Goal: Task Accomplishment & Management: Manage account settings

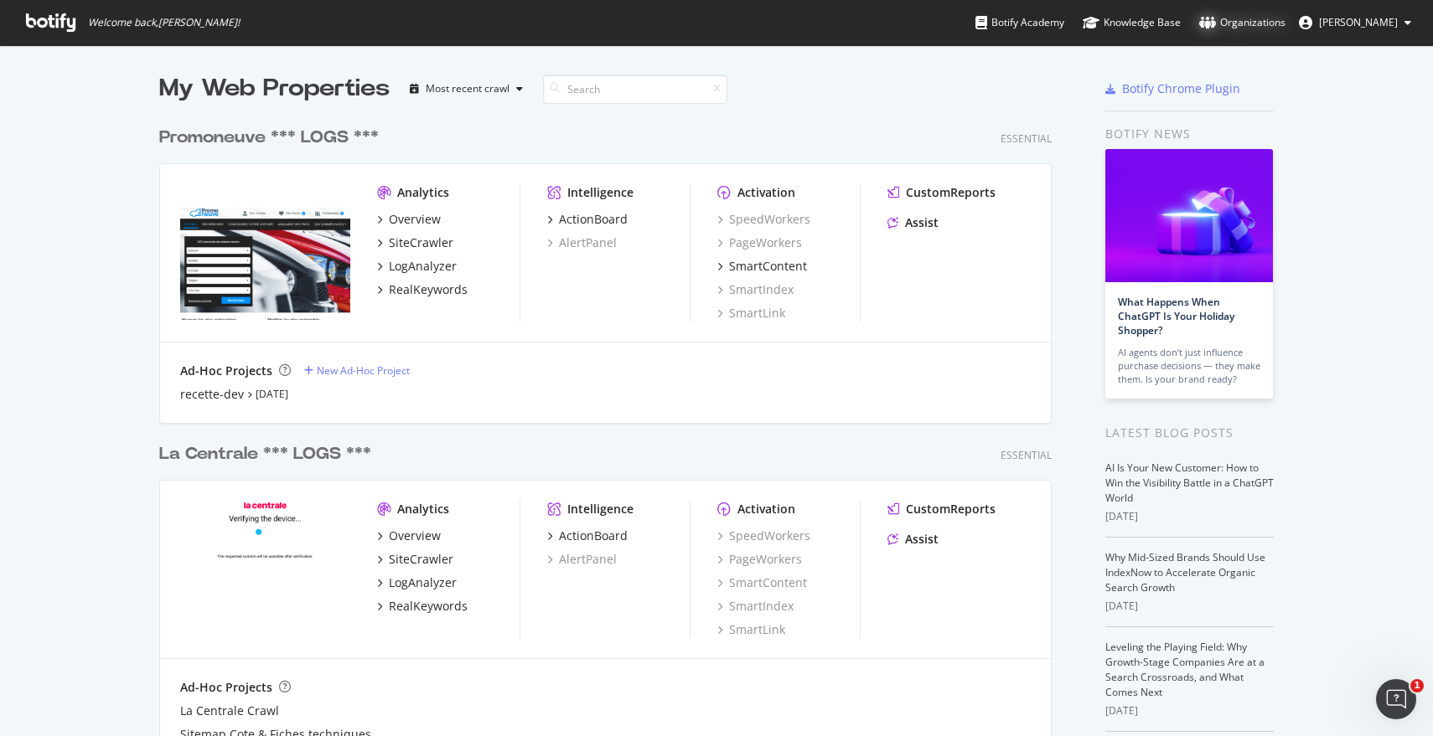
click at [1233, 18] on div "Organizations" at bounding box center [1242, 22] width 86 height 17
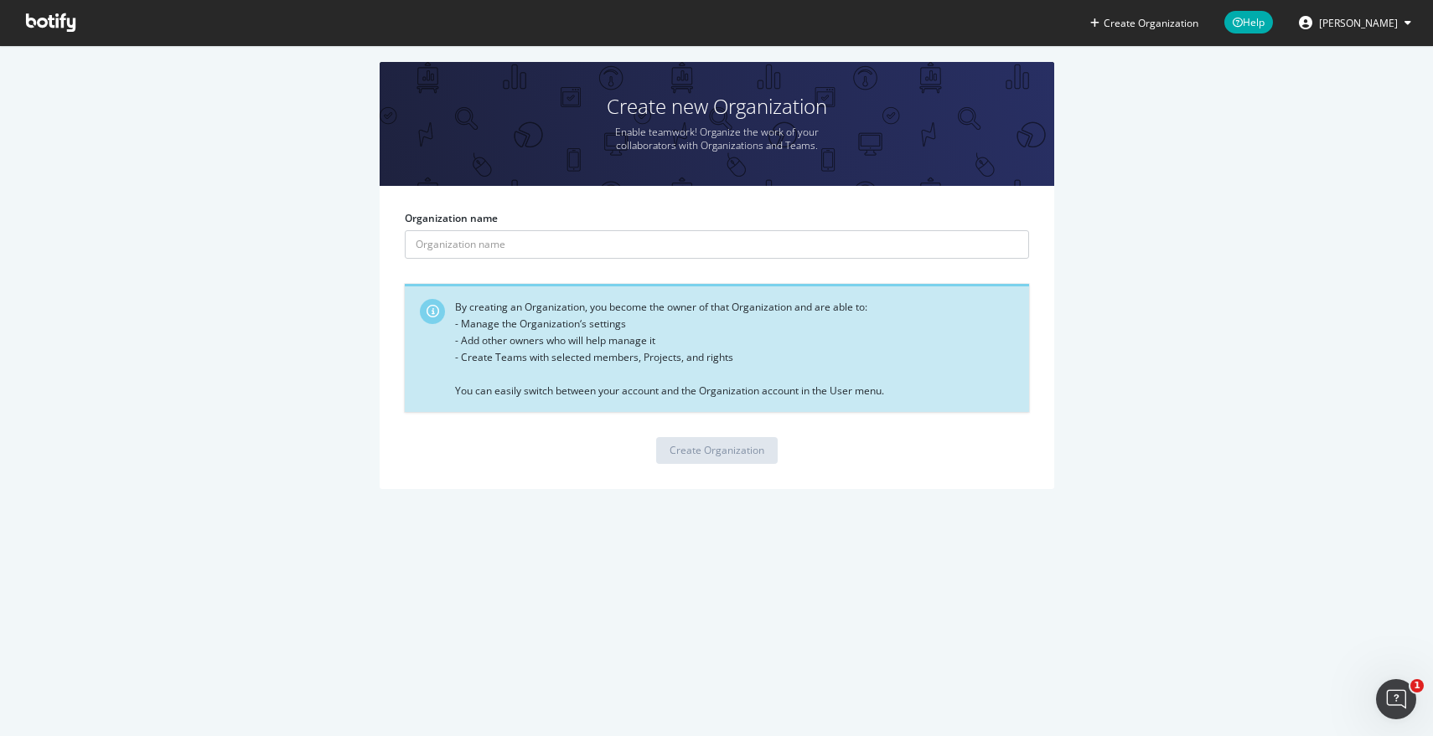
click at [1341, 26] on span "[PERSON_NAME]" at bounding box center [1358, 23] width 79 height 14
click at [39, 19] on icon at bounding box center [50, 22] width 49 height 18
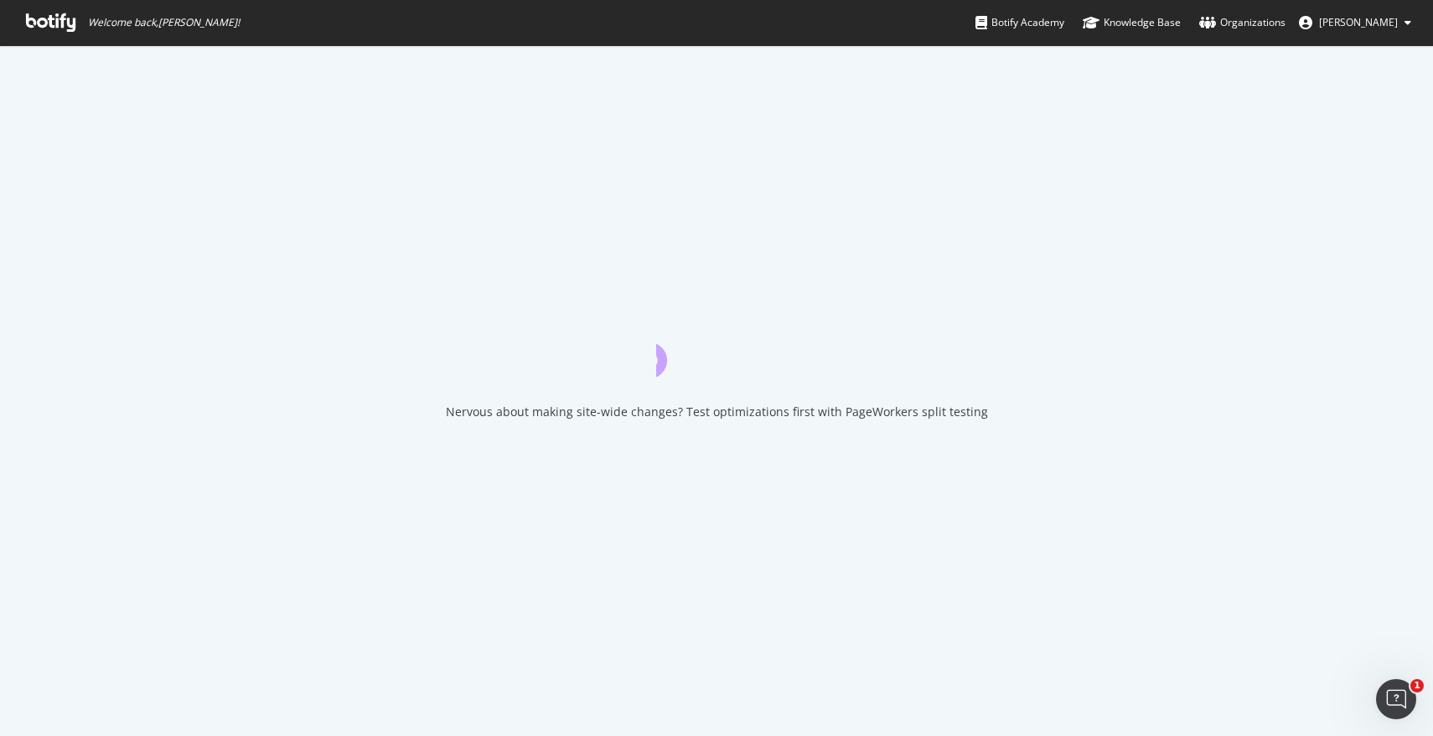
click at [1341, 30] on button "[PERSON_NAME]" at bounding box center [1354, 22] width 139 height 27
click at [1255, 26] on div "Organizations" at bounding box center [1242, 22] width 86 height 17
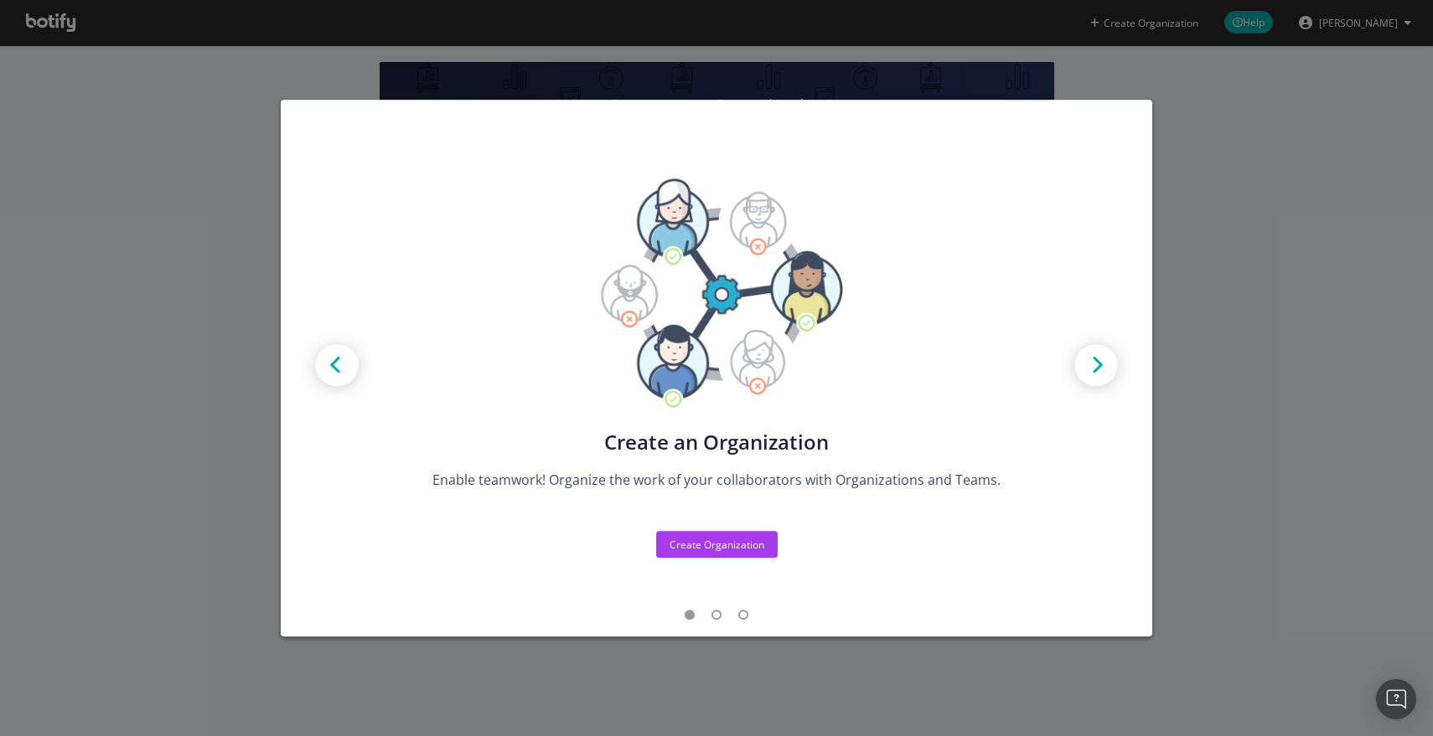
click at [1304, 202] on div "Create new Projects for your Teams Create the exact model that matches your Org…" at bounding box center [716, 368] width 1433 height 736
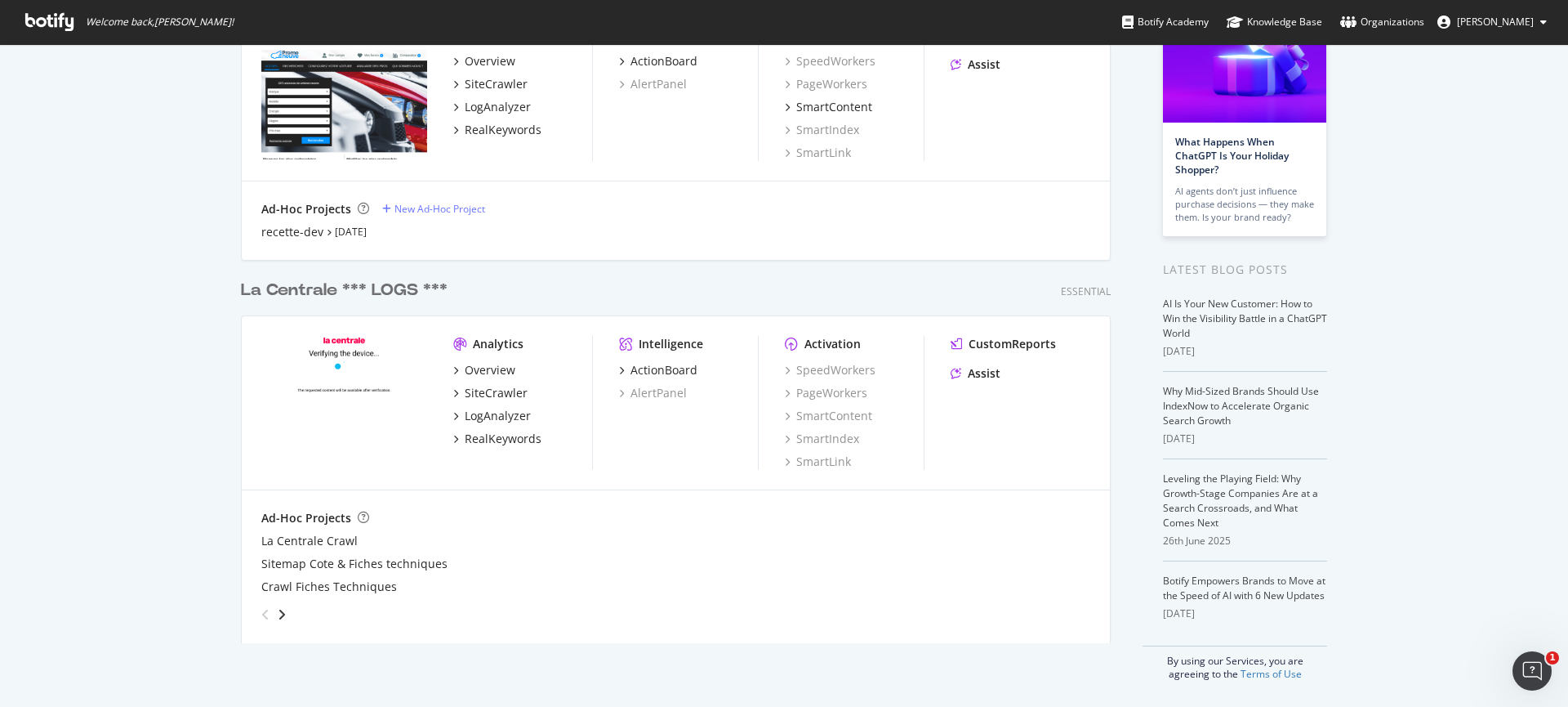
scroll to position [74, 0]
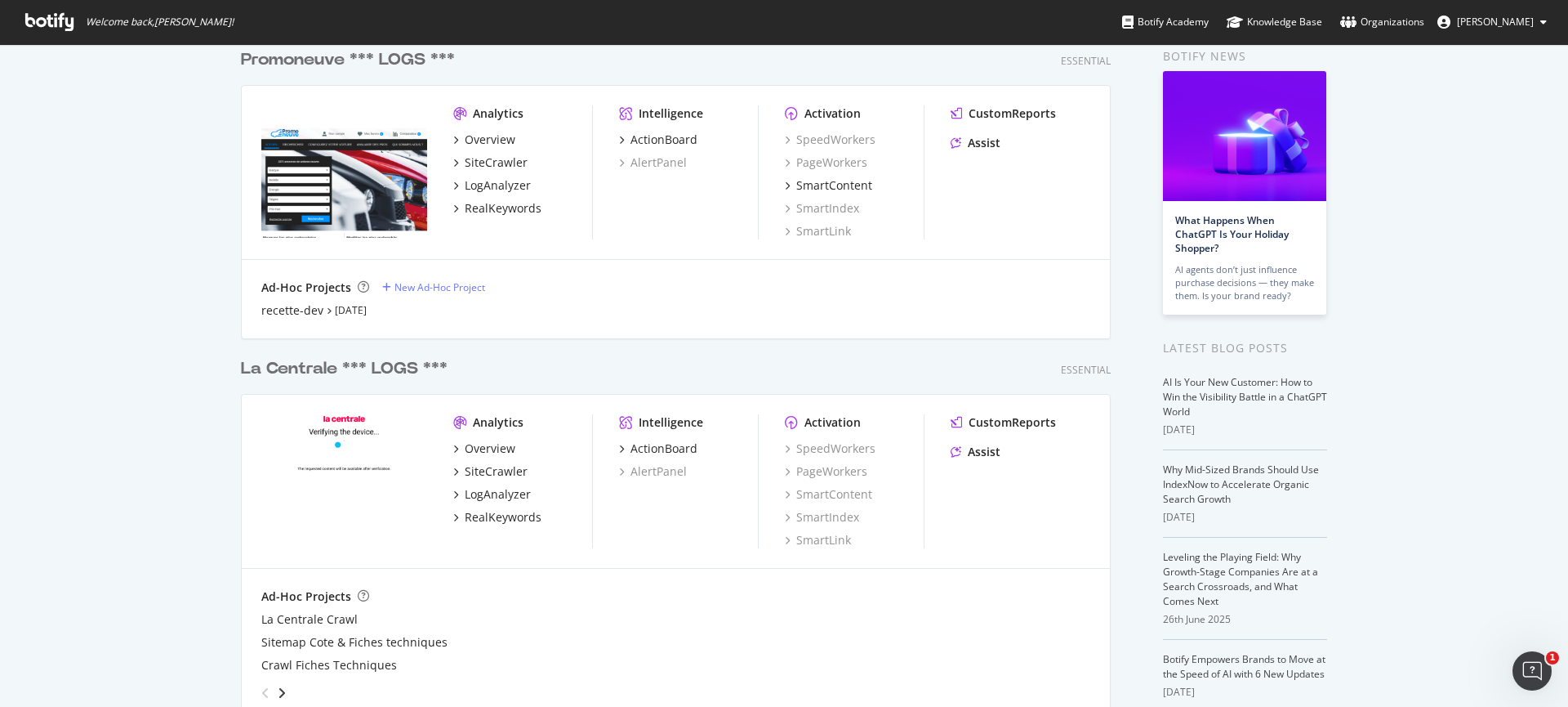
click at [153, 377] on div "My Web Properties Most recent crawl Promoneuve *** LOGS *** Essential Analytics…" at bounding box center [784, 377] width 1568 height 815
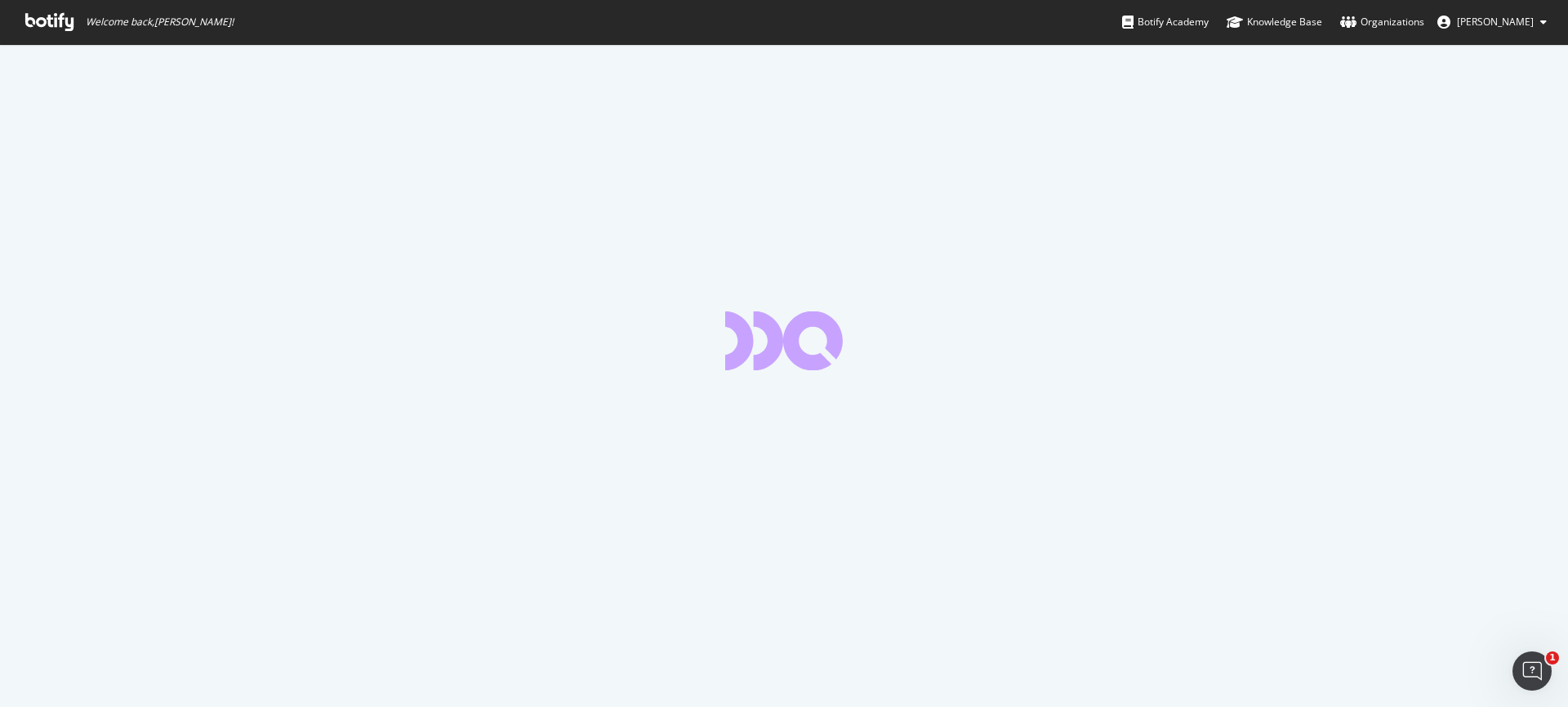
click at [633, 194] on div at bounding box center [784, 374] width 1568 height 662
